Goal: Information Seeking & Learning: Learn about a topic

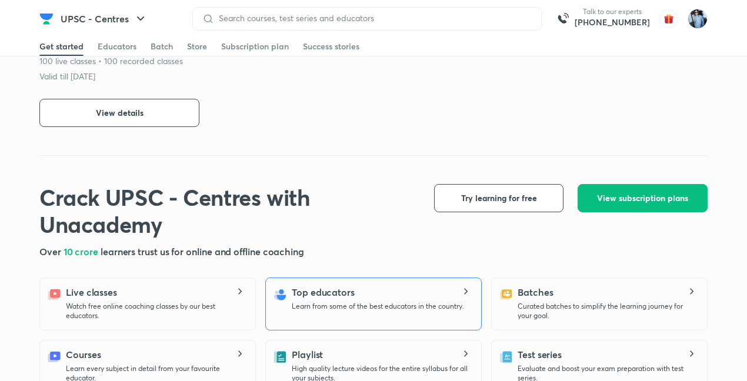
scroll to position [667, 0]
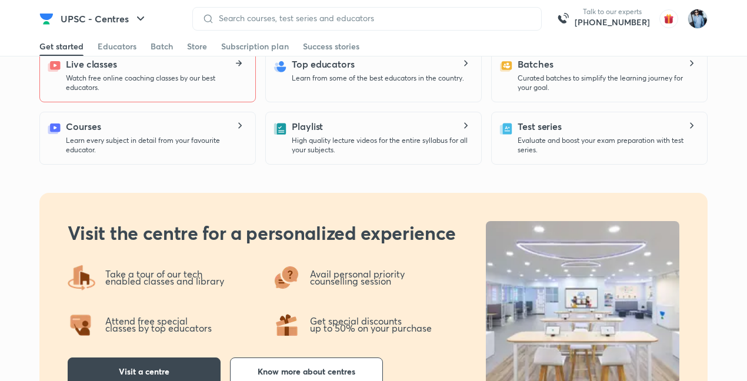
click at [238, 59] on div "Live classes Watch free online coaching classes by our best educators." at bounding box center [156, 74] width 180 height 35
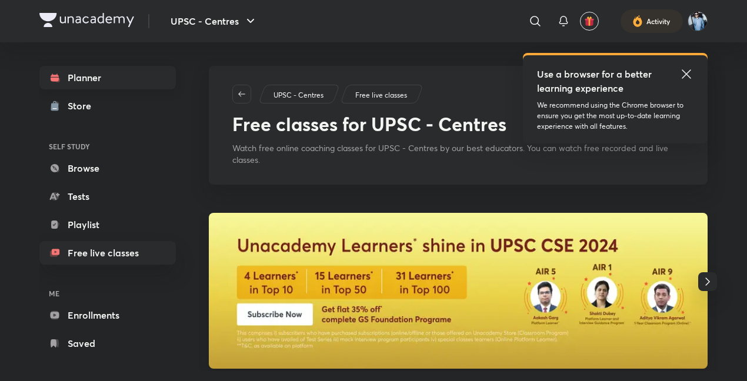
click at [71, 77] on link "Planner" at bounding box center [107, 78] width 136 height 24
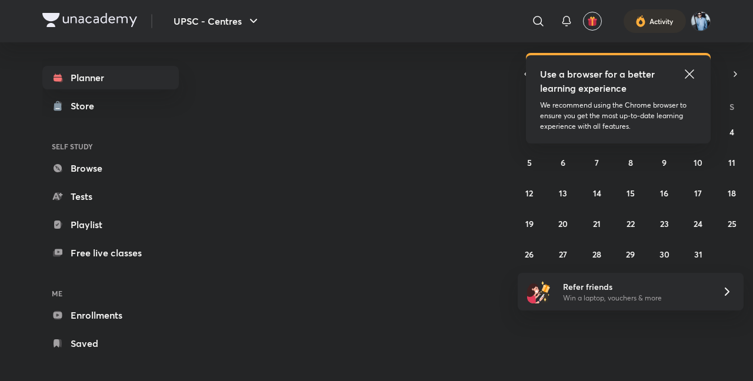
click at [688, 70] on icon at bounding box center [689, 74] width 14 height 14
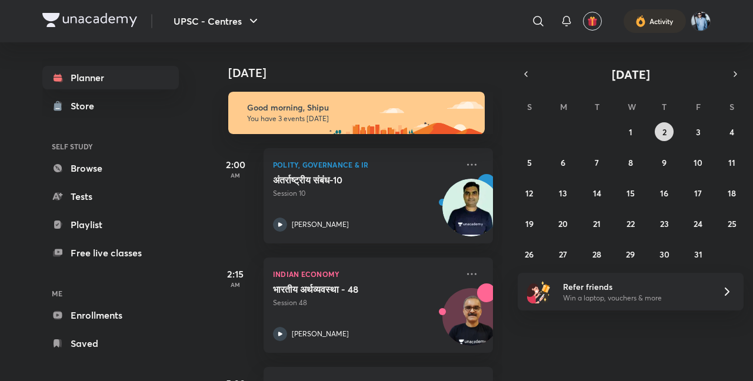
click at [665, 128] on abbr "2" at bounding box center [664, 131] width 4 height 11
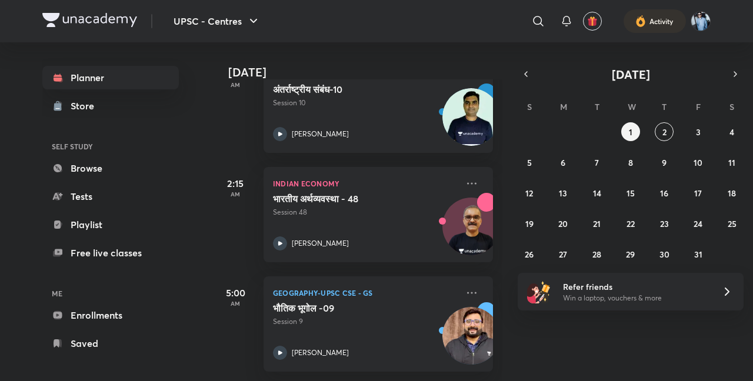
scroll to position [101, 0]
click at [463, 307] on img at bounding box center [471, 336] width 58 height 58
